Goal: Task Accomplishment & Management: Use online tool/utility

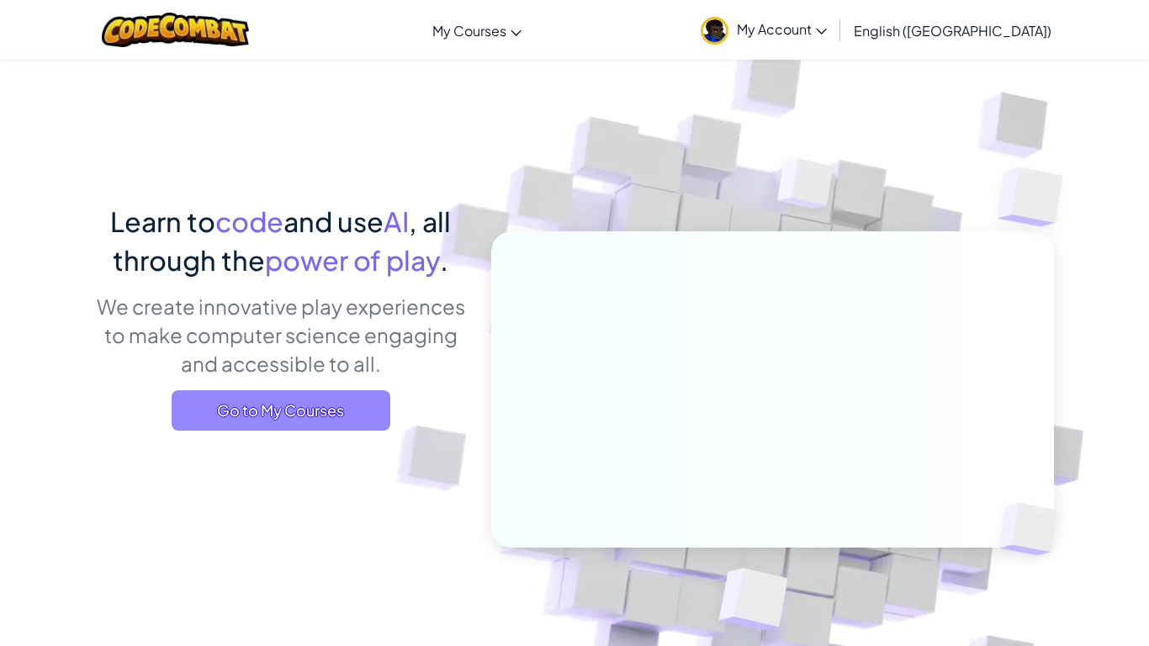
click at [316, 396] on span "Go to My Courses" at bounding box center [281, 410] width 219 height 40
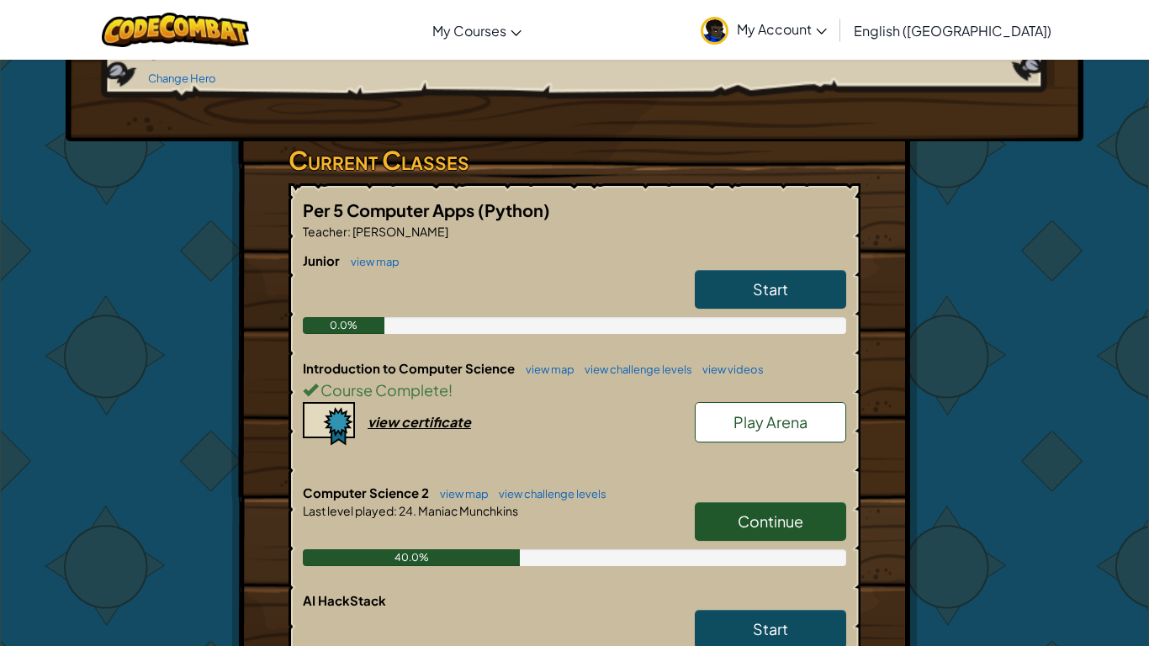
scroll to position [238, 0]
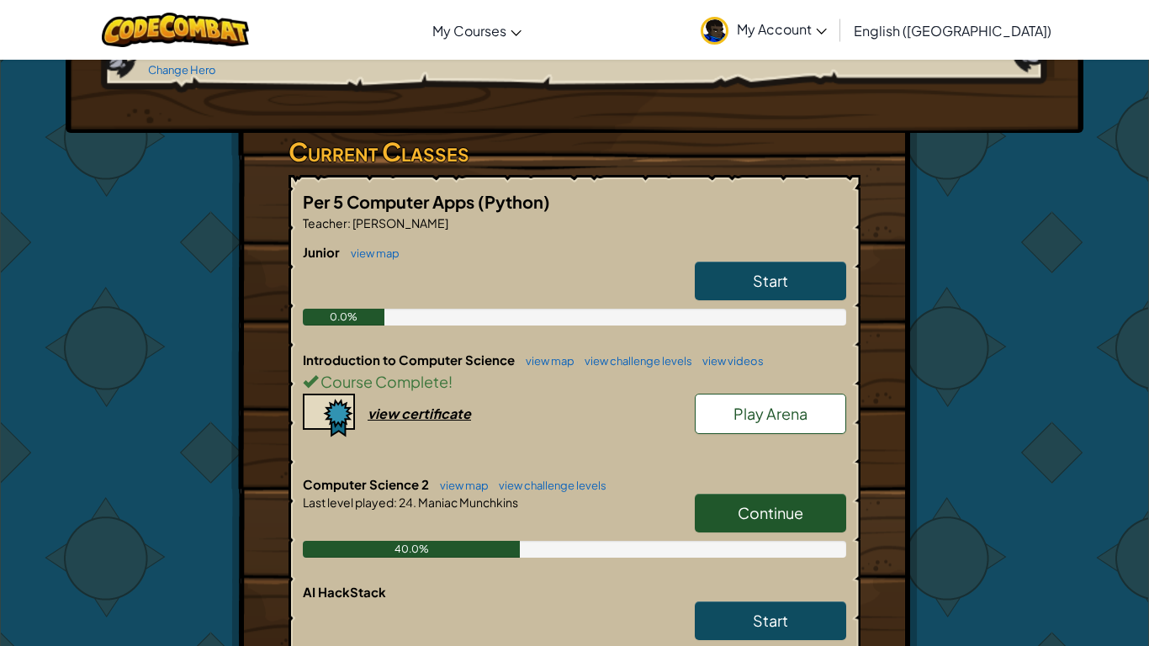
click at [711, 494] on link "Continue" at bounding box center [770, 513] width 151 height 39
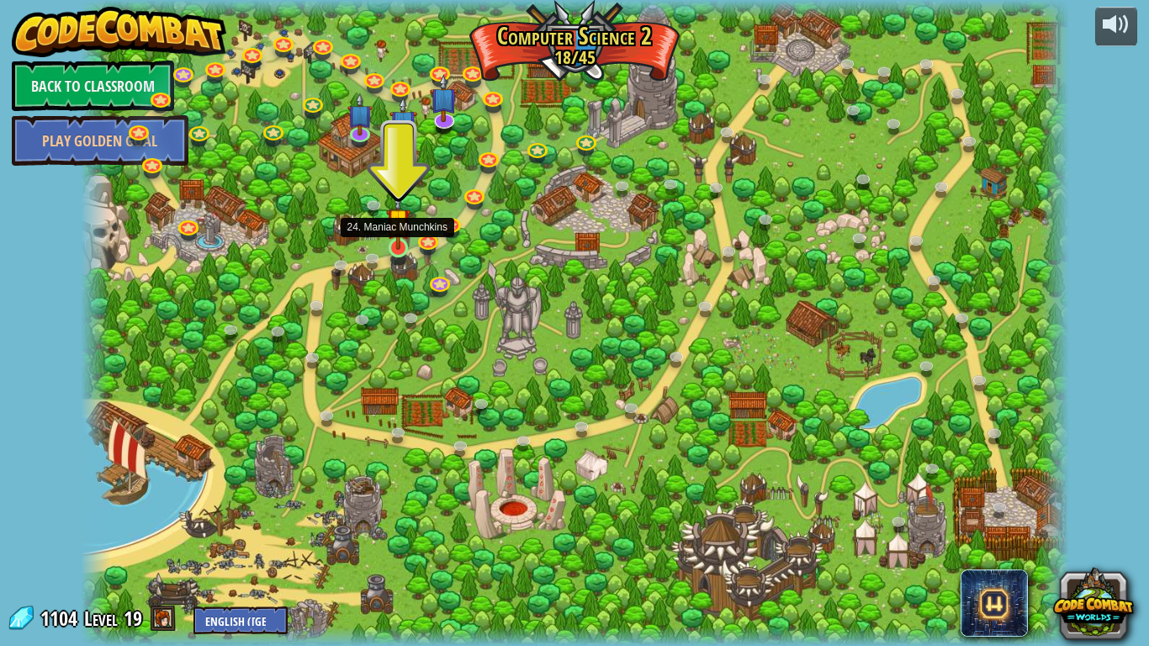
click at [403, 246] on img at bounding box center [398, 220] width 25 height 57
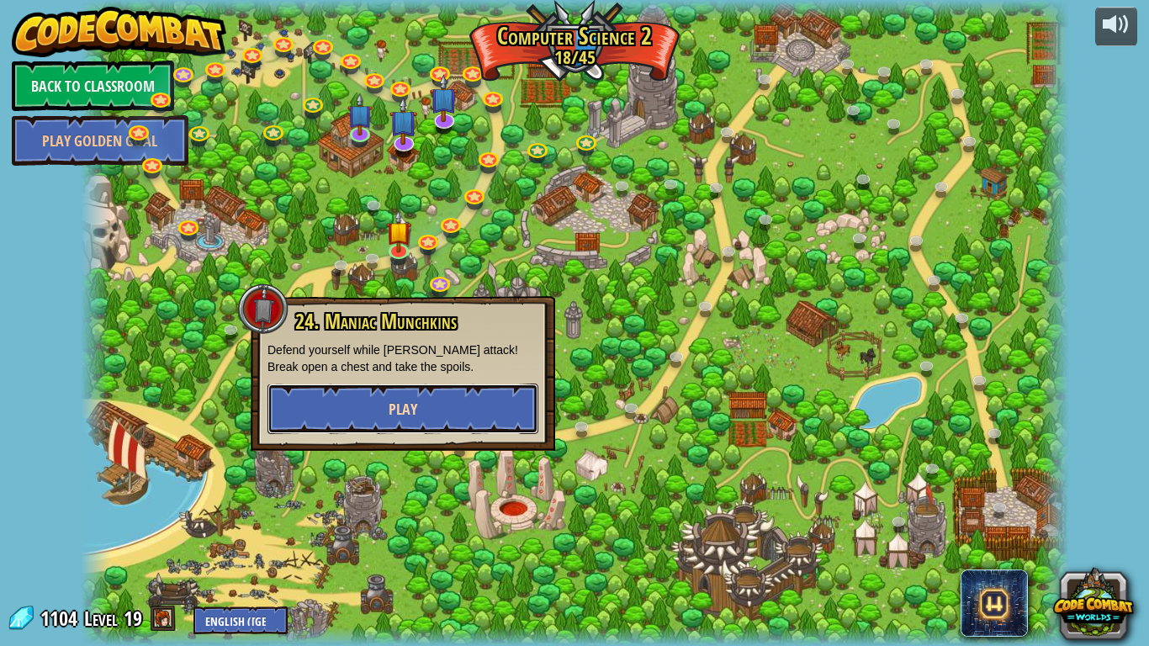
click at [389, 385] on button "Play" at bounding box center [402, 408] width 271 height 50
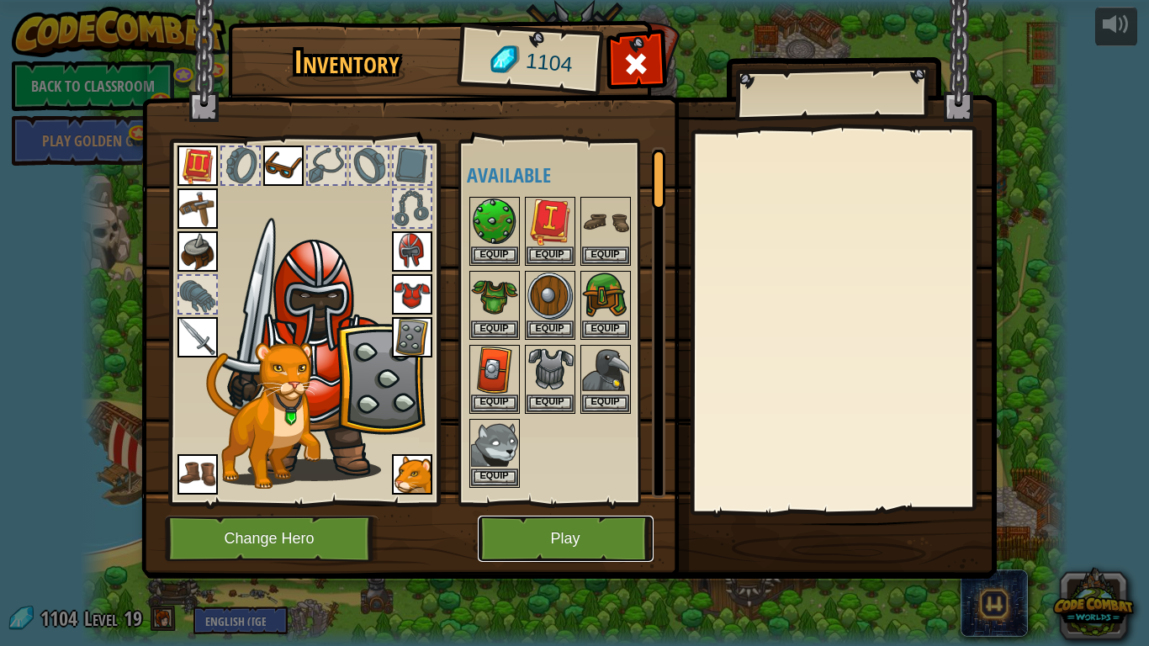
click at [626, 548] on button "Play" at bounding box center [566, 538] width 176 height 46
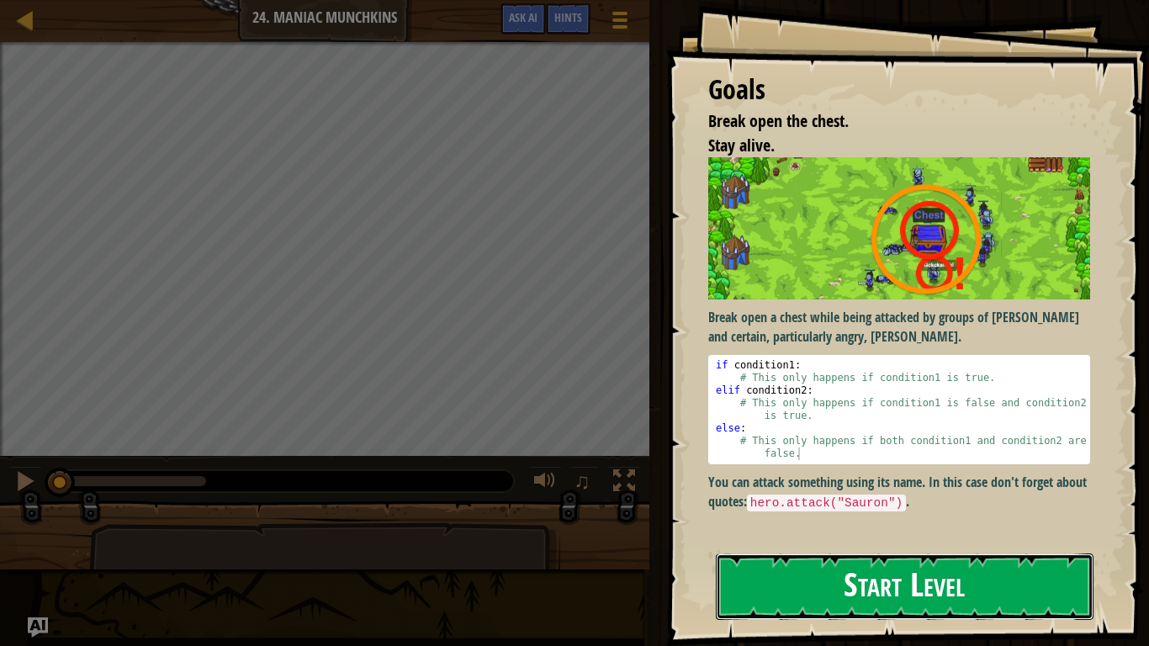
click at [757, 579] on button "Start Level" at bounding box center [905, 586] width 378 height 66
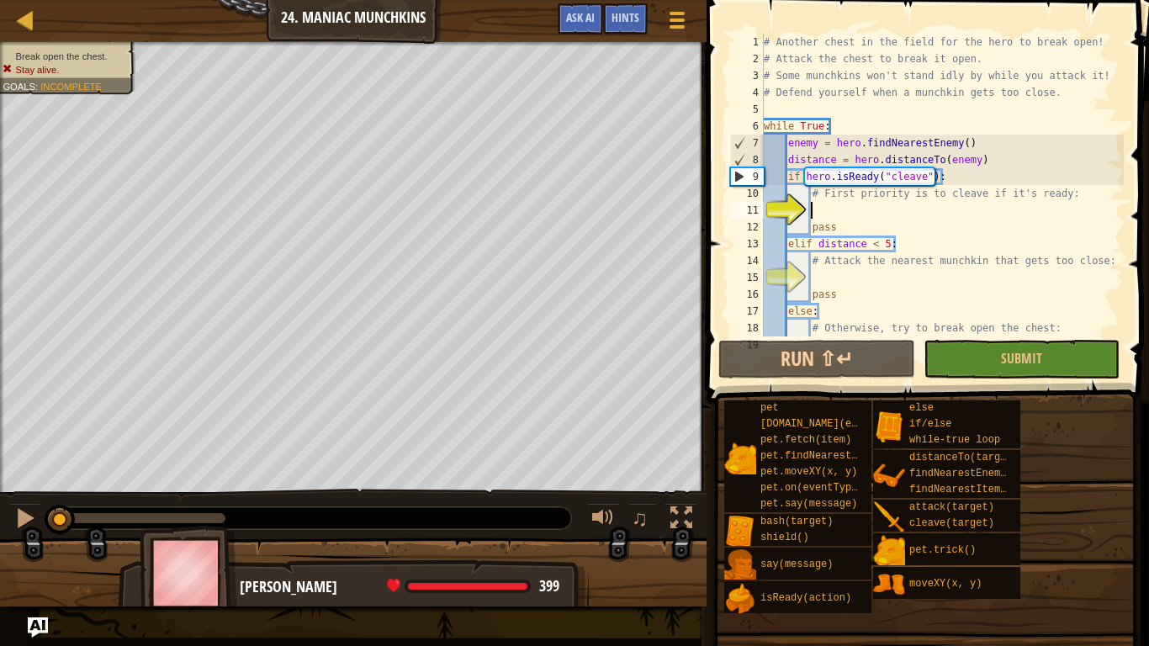
scroll to position [17, 0]
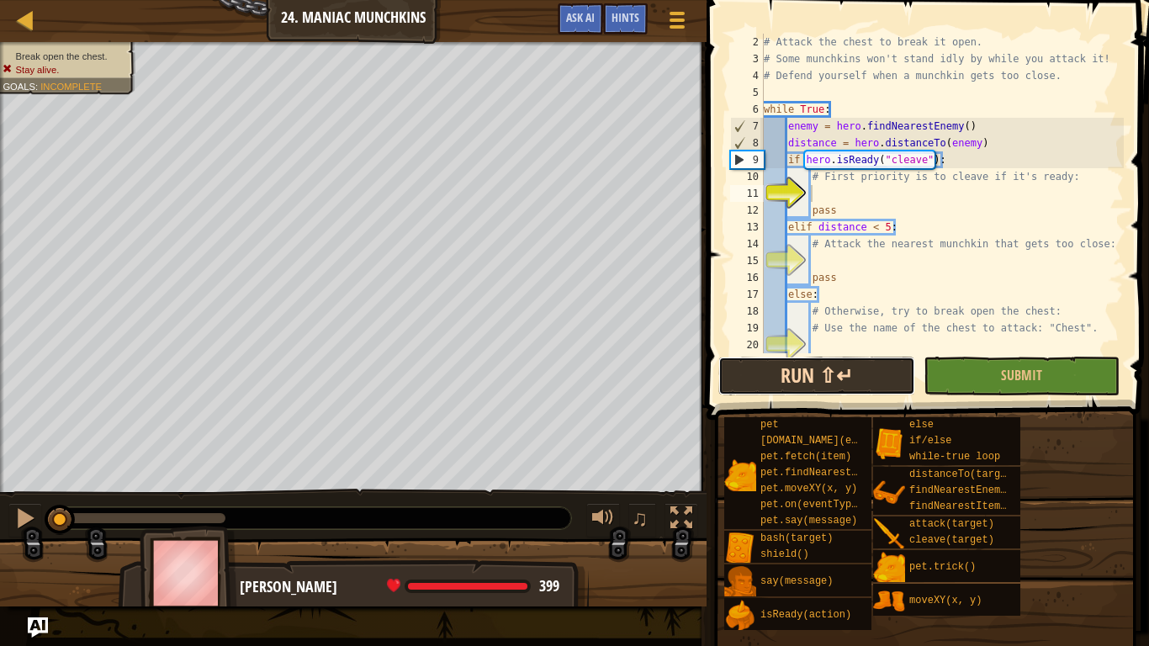
click at [819, 382] on button "Run ⇧↵" at bounding box center [816, 376] width 196 height 39
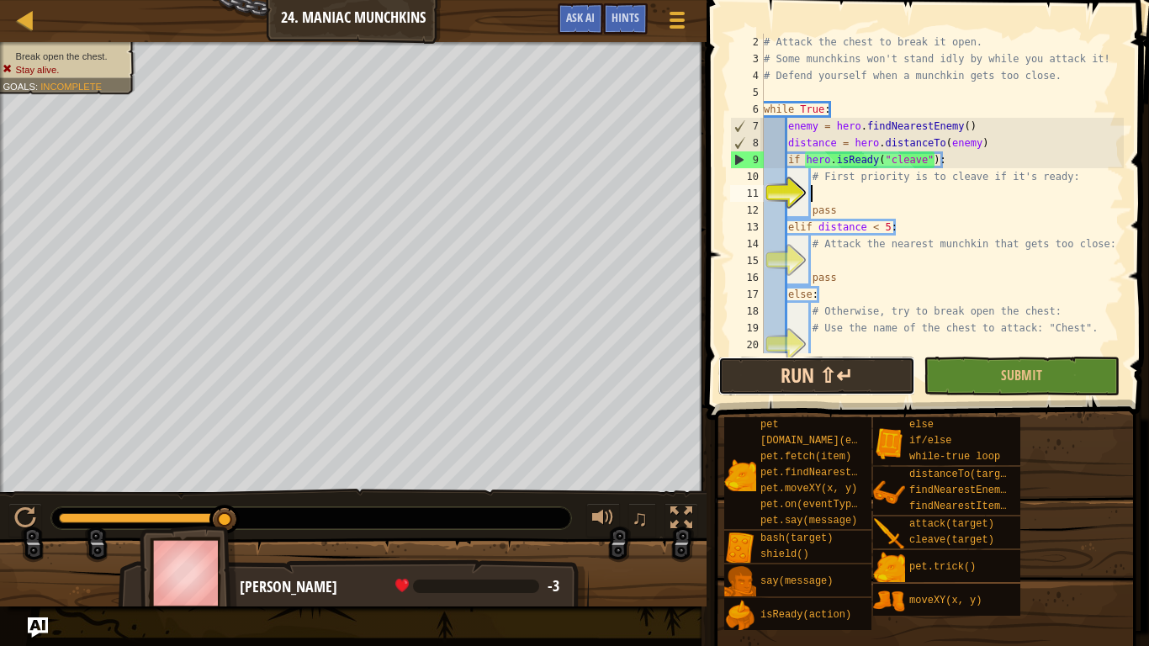
click at [746, 357] on button "Run ⇧↵" at bounding box center [816, 376] width 196 height 39
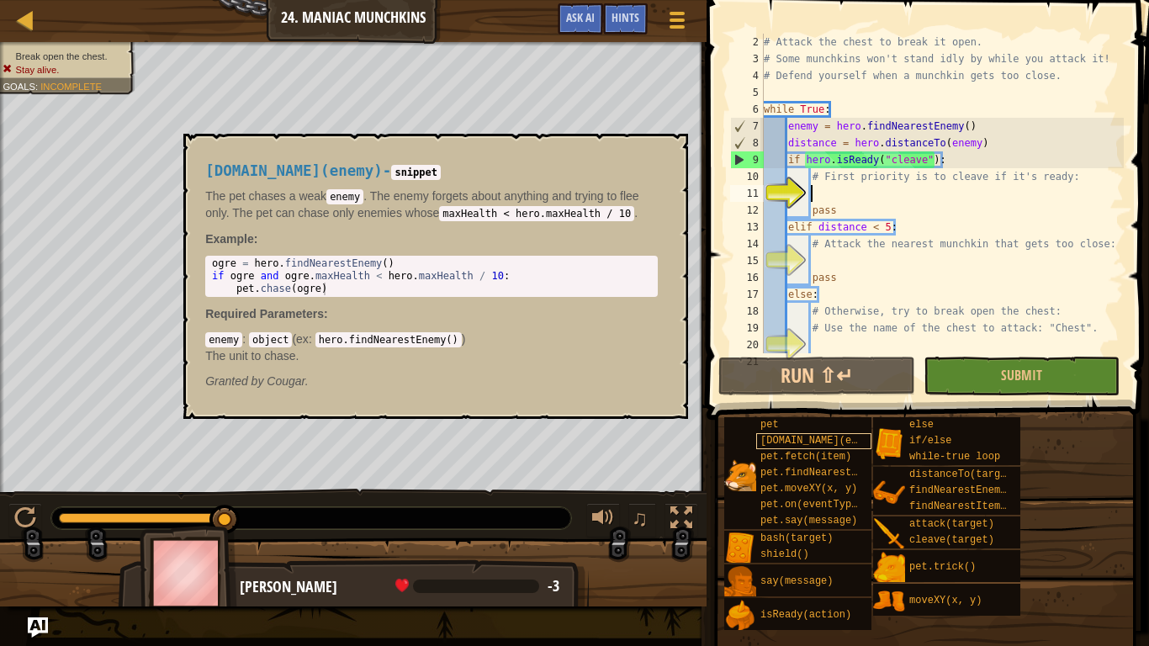
click at [860, 435] on div "[DOMAIN_NAME](enemy)" at bounding box center [813, 441] width 115 height 16
type textarea "w"
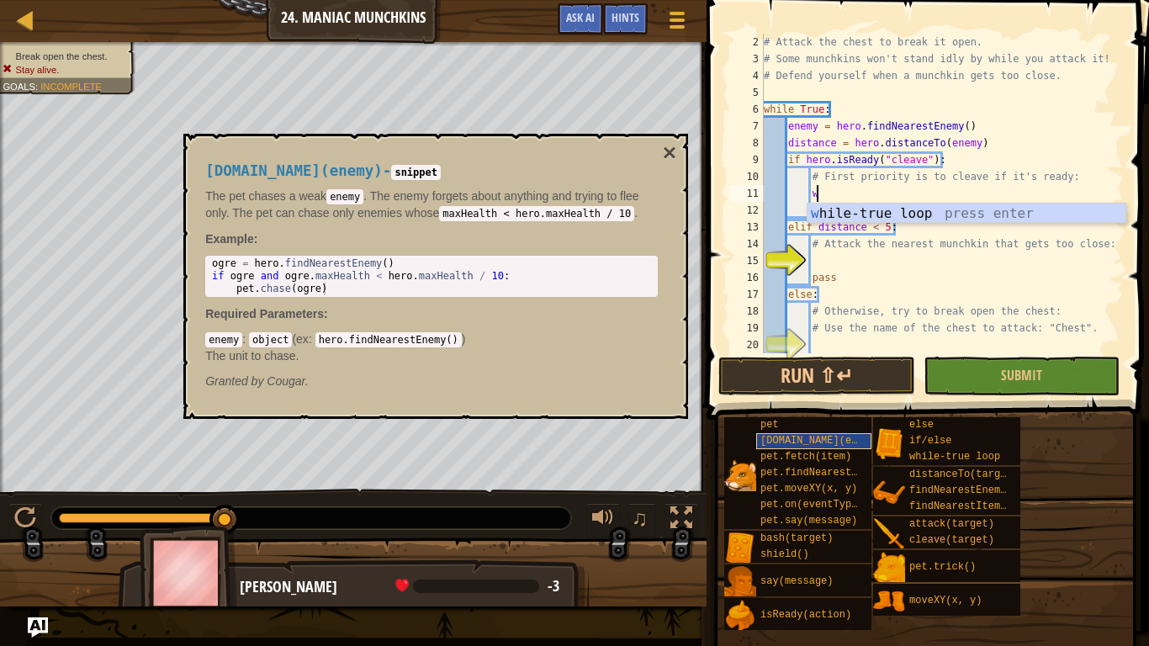
scroll to position [8, 6]
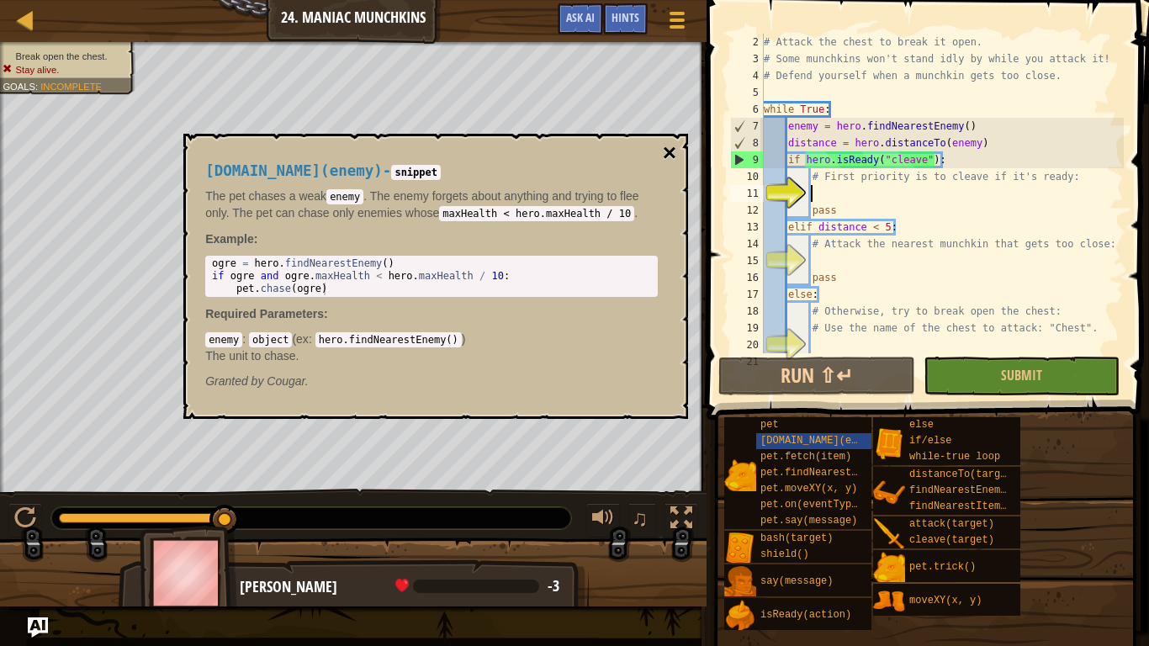
click at [669, 149] on button "×" at bounding box center [669, 153] width 13 height 24
